Goal: Transaction & Acquisition: Book appointment/travel/reservation

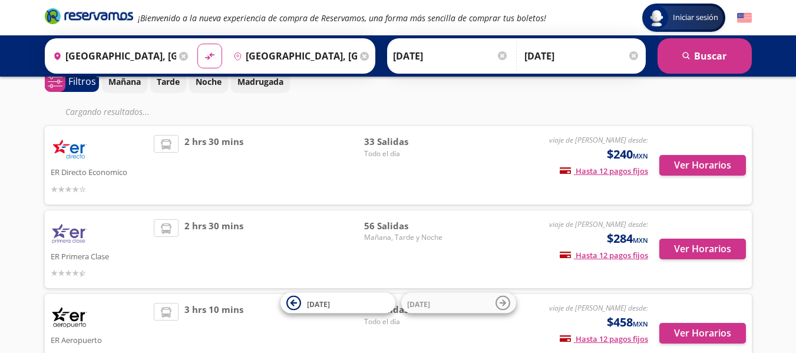
scroll to position [59, 0]
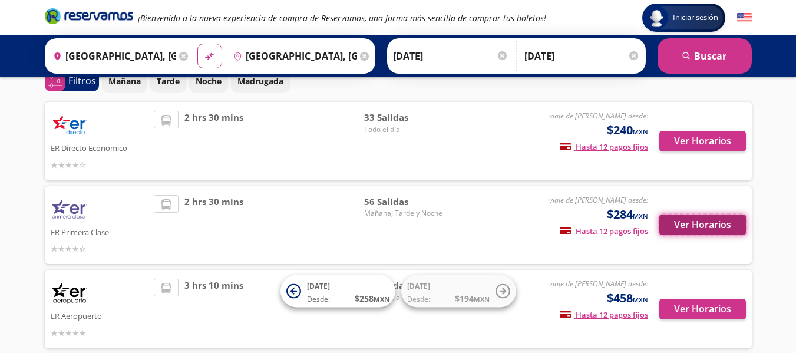
click at [687, 224] on button "Ver Horarios" at bounding box center [702, 224] width 87 height 21
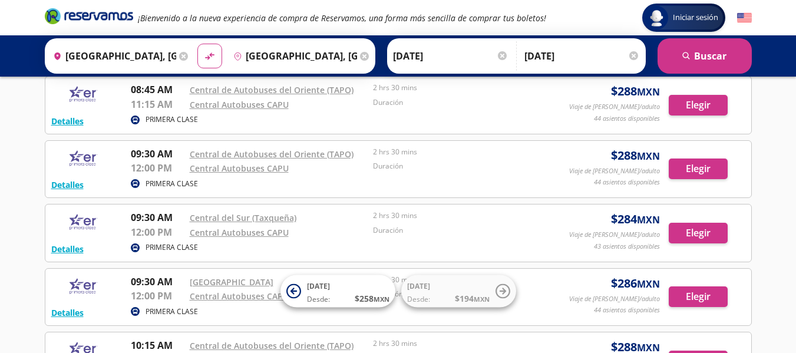
scroll to position [589, 0]
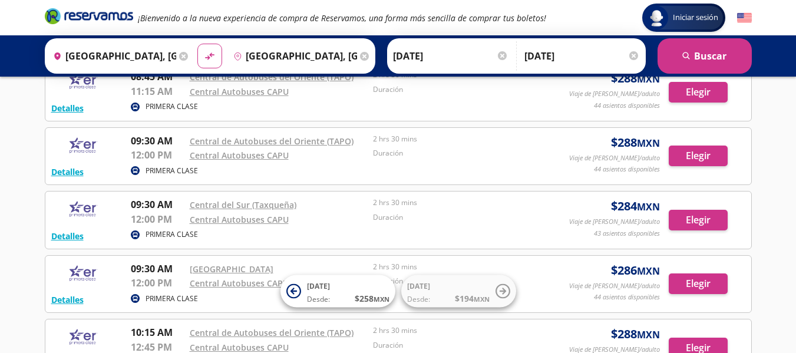
click at [170, 233] on p "PRIMERA CLASE" at bounding box center [172, 234] width 52 height 11
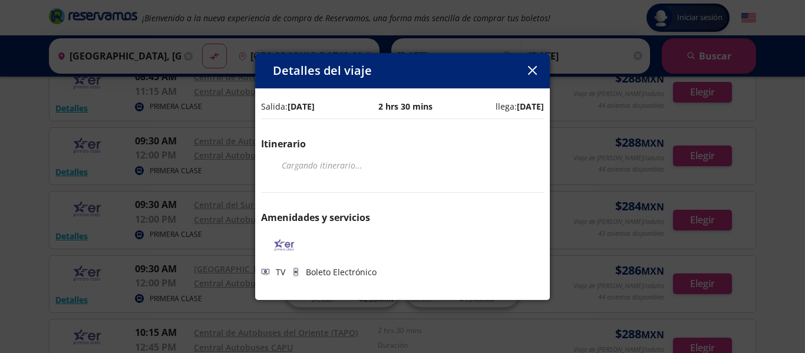
click at [534, 68] on icon "button" at bounding box center [531, 70] width 9 height 9
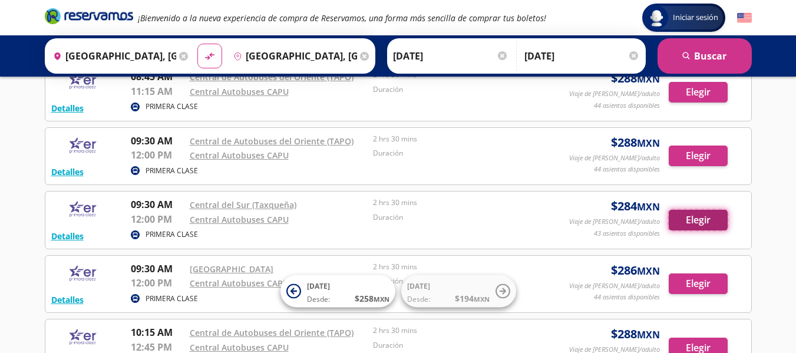
click at [706, 216] on button "Elegir" at bounding box center [698, 220] width 59 height 21
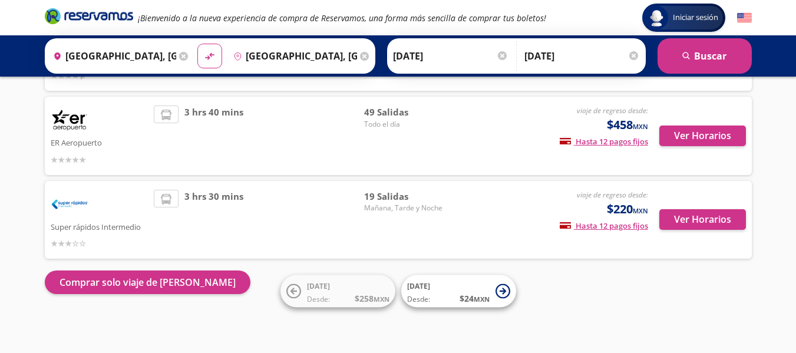
scroll to position [232, 0]
click at [688, 217] on button "Ver Horarios" at bounding box center [702, 219] width 87 height 21
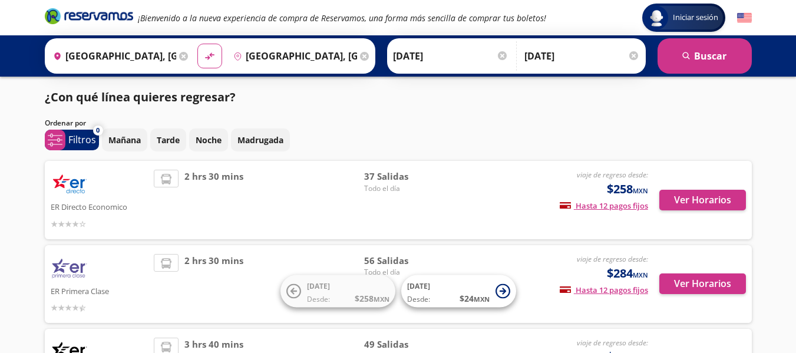
scroll to position [232, 0]
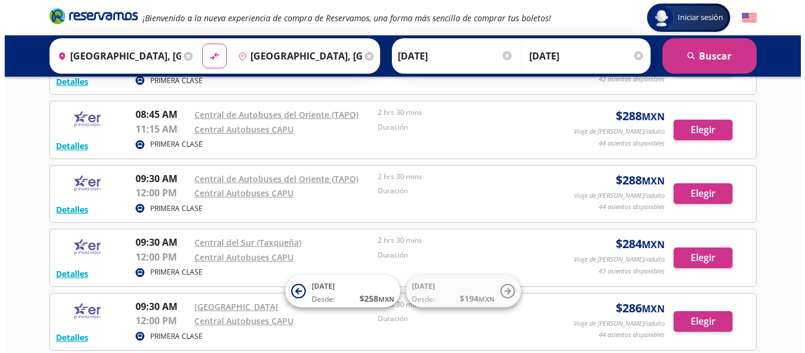
scroll to position [589, 0]
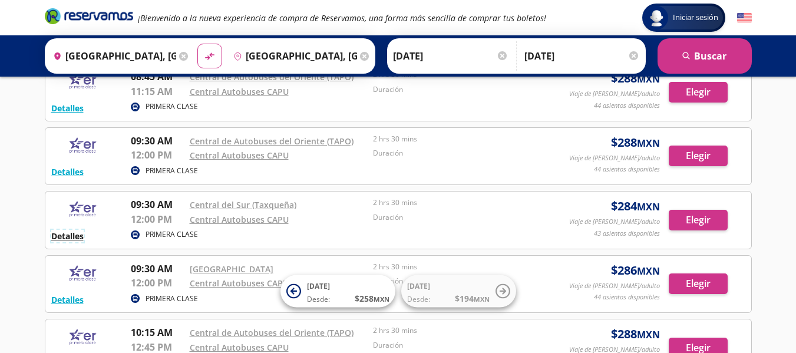
click at [71, 236] on button "Detalles" at bounding box center [67, 236] width 32 height 12
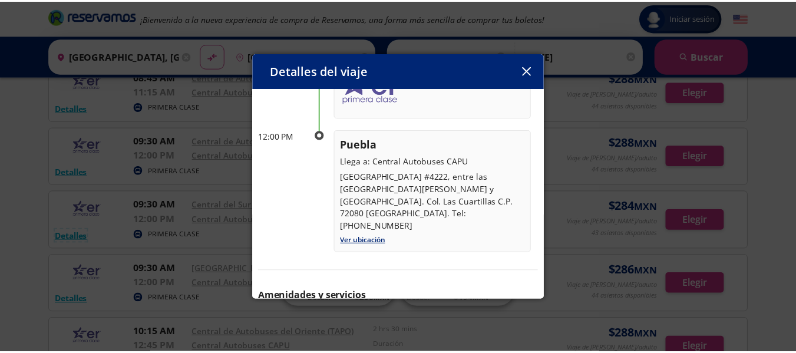
scroll to position [214, 0]
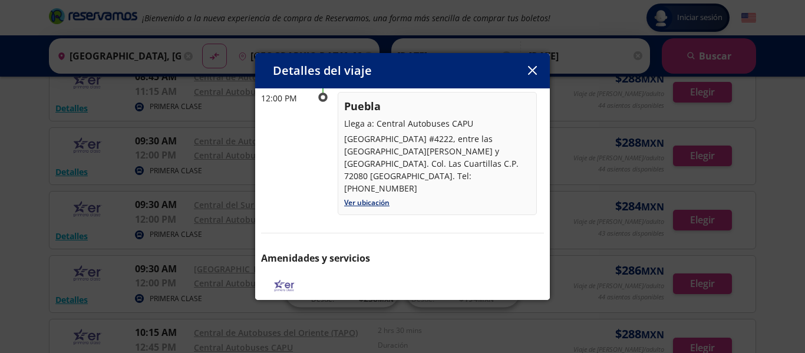
click at [529, 70] on icon "button" at bounding box center [532, 70] width 9 height 9
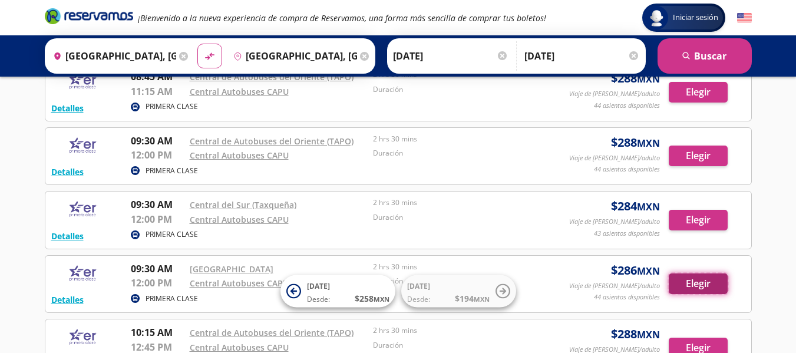
click at [687, 283] on button "Elegir" at bounding box center [698, 283] width 59 height 21
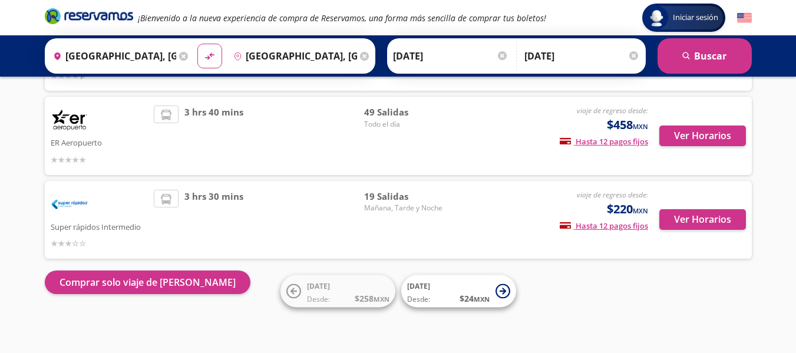
scroll to position [232, 0]
click at [705, 217] on button "Ver Horarios" at bounding box center [702, 219] width 87 height 21
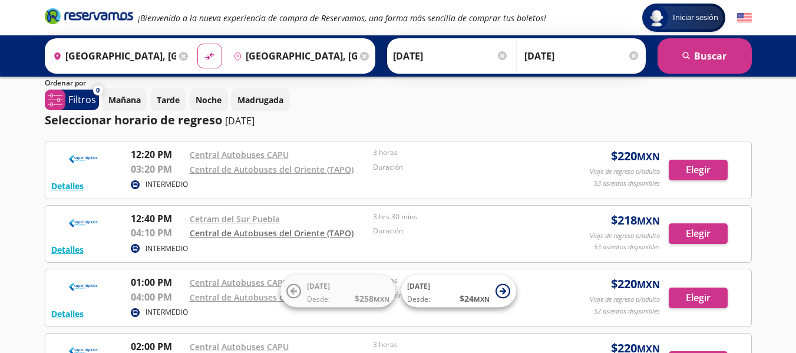
scroll to position [68, 0]
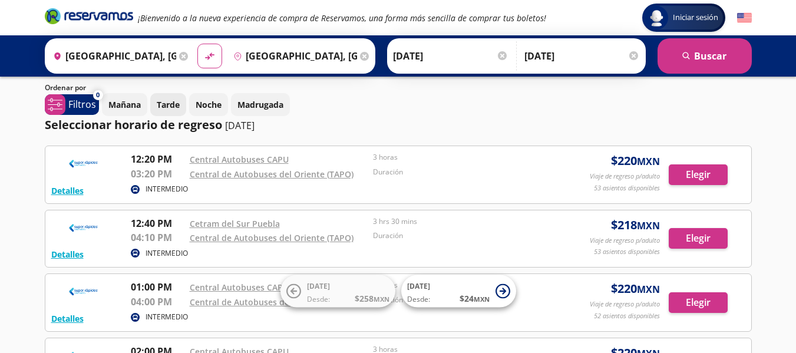
click at [177, 103] on p "Tarde" at bounding box center [168, 104] width 23 height 12
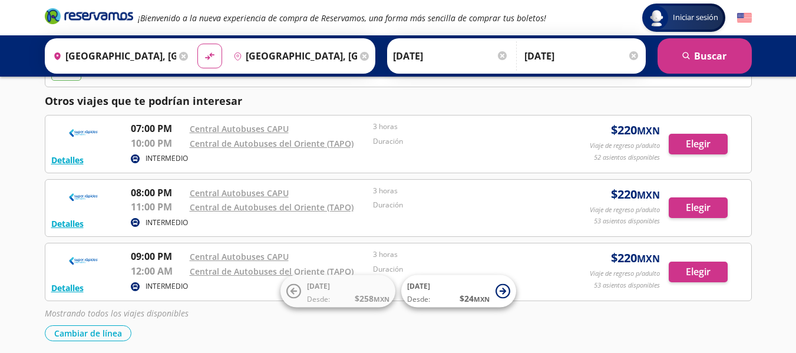
scroll to position [834, 0]
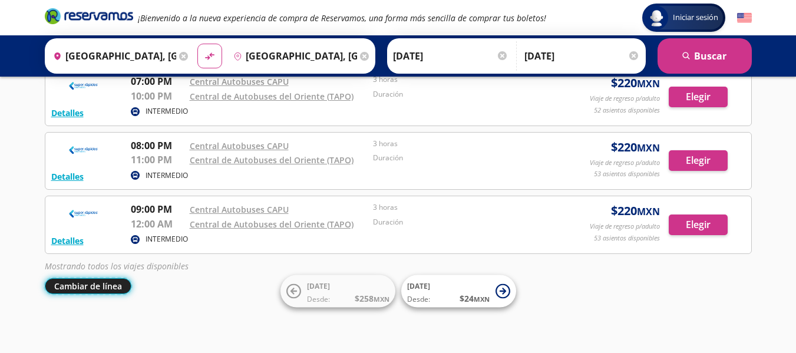
click at [76, 287] on button "Cambiar de línea" at bounding box center [88, 286] width 87 height 16
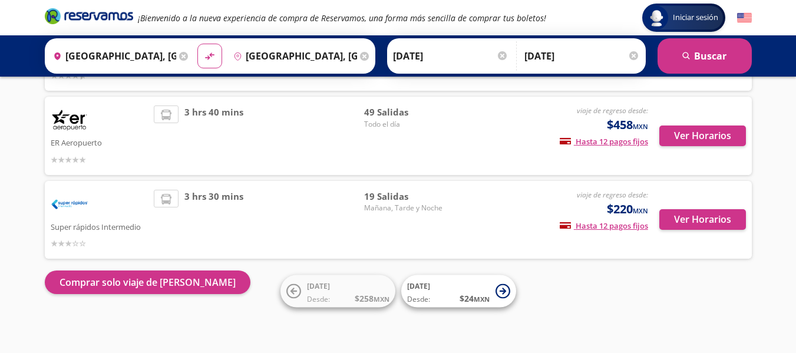
scroll to position [232, 0]
